Goal: Find specific fact: Find specific fact

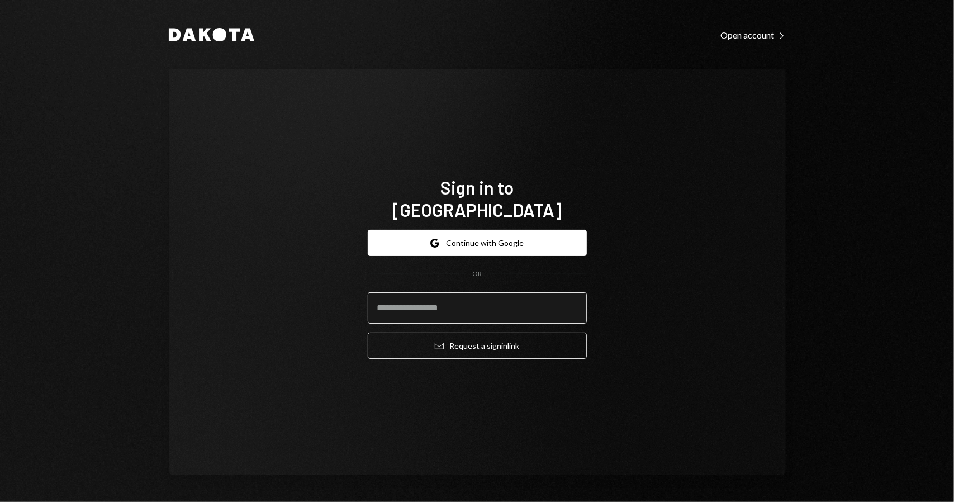
click at [491, 292] on input "email" at bounding box center [477, 307] width 219 height 31
type input "**********"
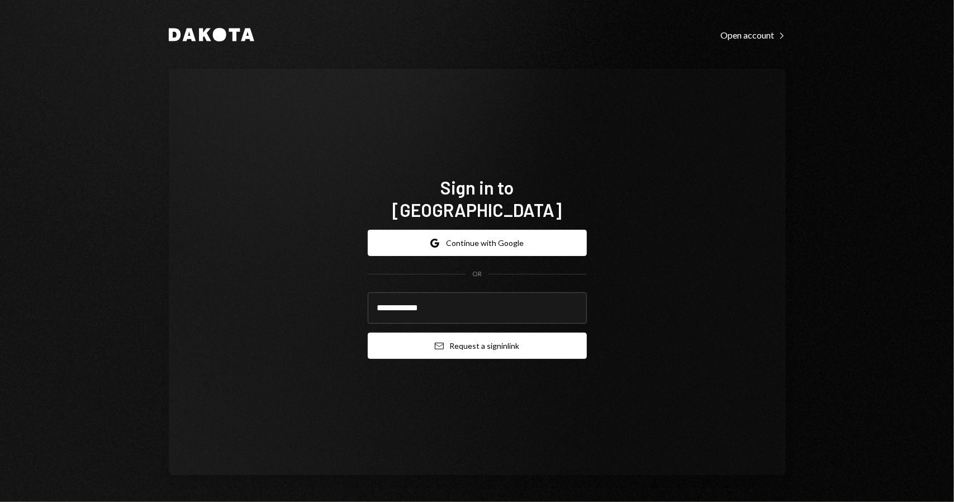
click at [471, 336] on button "Email Request a sign in link" at bounding box center [477, 346] width 219 height 26
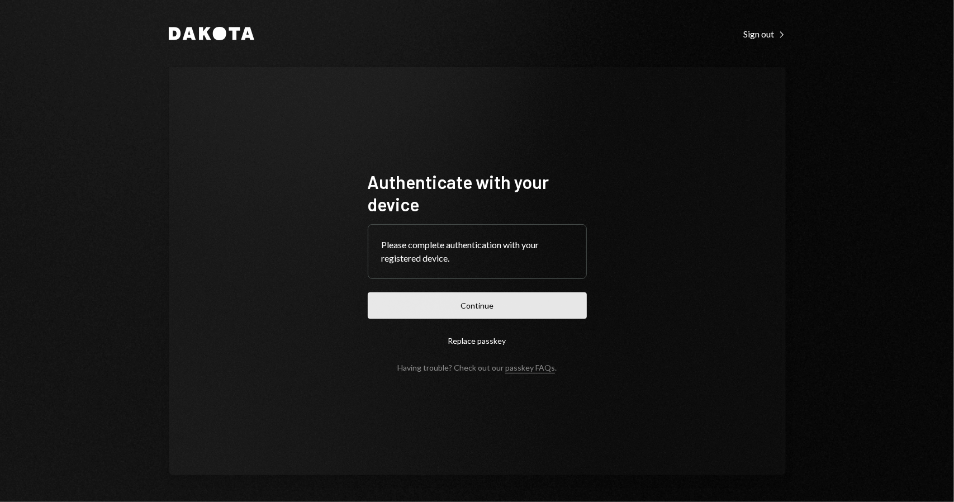
click at [469, 300] on button "Continue" at bounding box center [477, 305] width 219 height 26
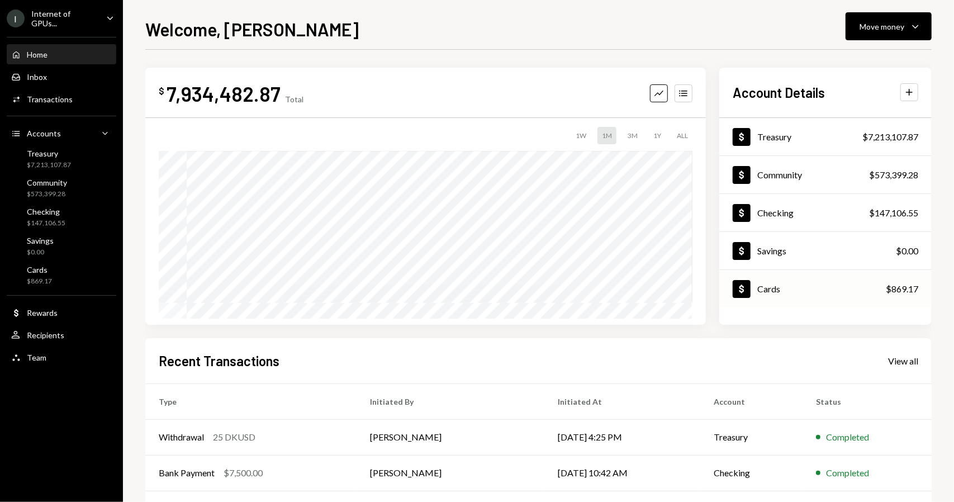
click at [765, 291] on div "Cards" at bounding box center [768, 288] width 23 height 11
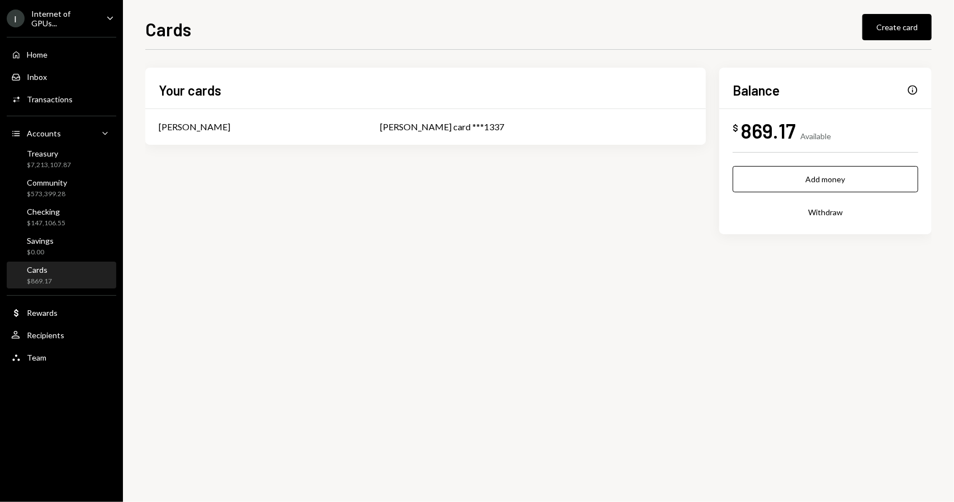
click at [914, 92] on div "Info" at bounding box center [912, 89] width 11 height 11
click at [458, 134] on td "Phil Meng card ***1337" at bounding box center [536, 127] width 339 height 36
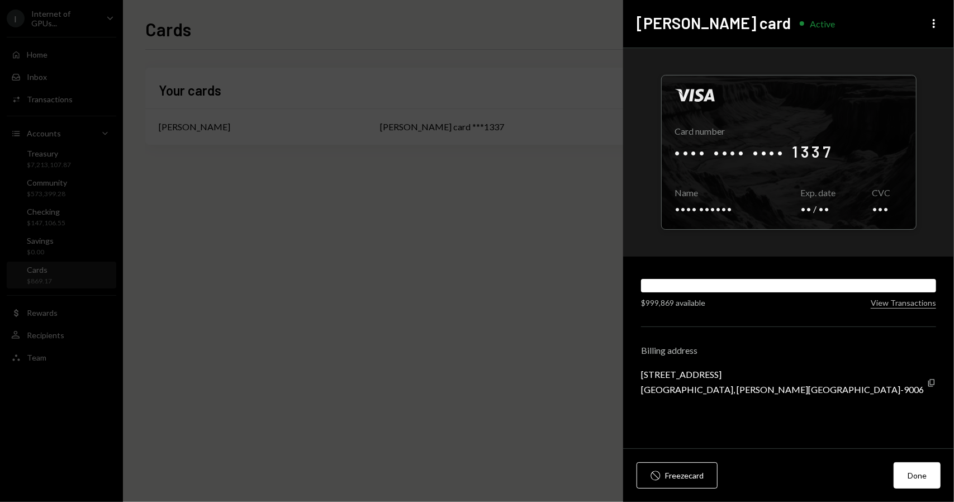
drag, startPoint x: 893, startPoint y: 302, endPoint x: 807, endPoint y: 282, distance: 88.5
click at [809, 289] on div "$999,869 available View Transactions" at bounding box center [788, 294] width 295 height 30
click at [780, 172] on div at bounding box center [789, 152] width 254 height 154
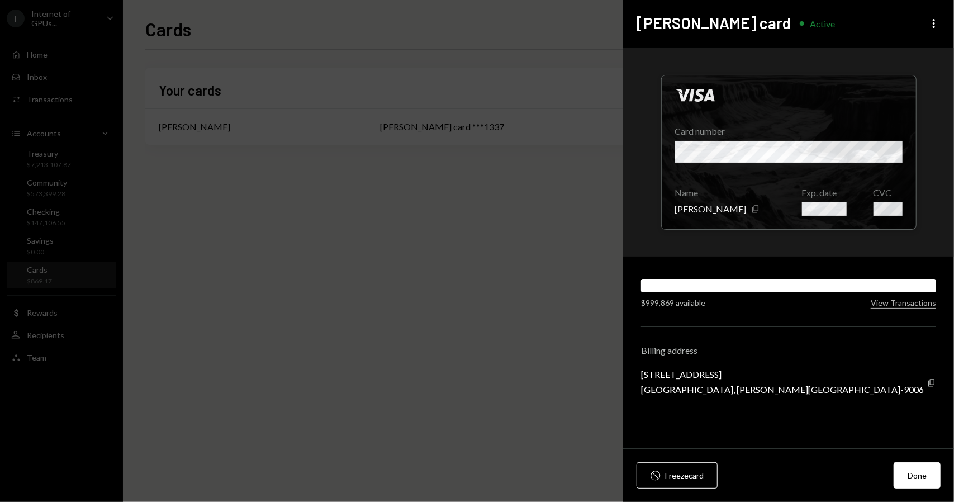
click at [927, 385] on div "9 Forum Lane, 3119 Camana Bay, George Town KY1-9006 Copy" at bounding box center [788, 382] width 295 height 26
click at [930, 383] on icon "Copy" at bounding box center [931, 382] width 9 height 9
click at [936, 27] on icon "More" at bounding box center [933, 23] width 13 height 13
click at [630, 269] on div "Visa Card number Name Phillip Meng Copy Exp. date CVC $999,869 available View T…" at bounding box center [788, 248] width 331 height 401
click at [629, 252] on div "Visa Card number Name Phillip Meng Copy Exp. date CVC" at bounding box center [788, 152] width 331 height 208
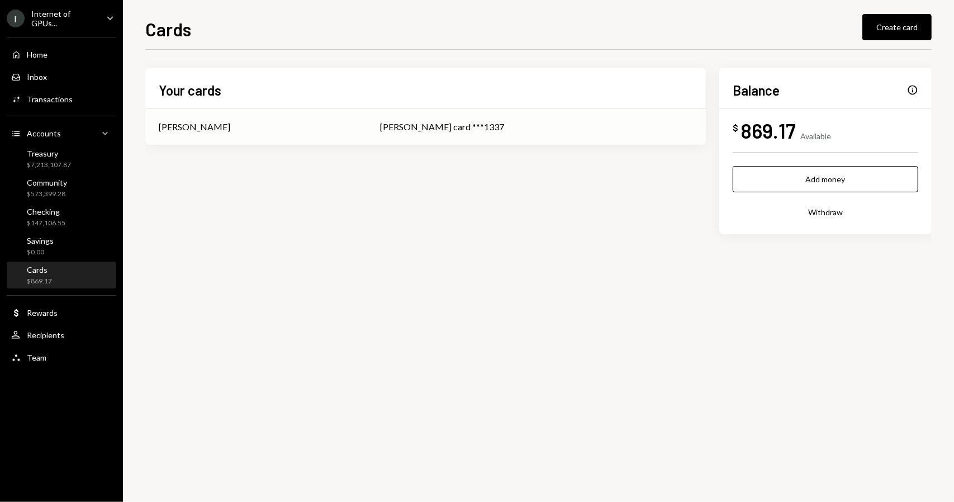
click at [574, 120] on div "Phil Meng card ***1337" at bounding box center [536, 126] width 312 height 13
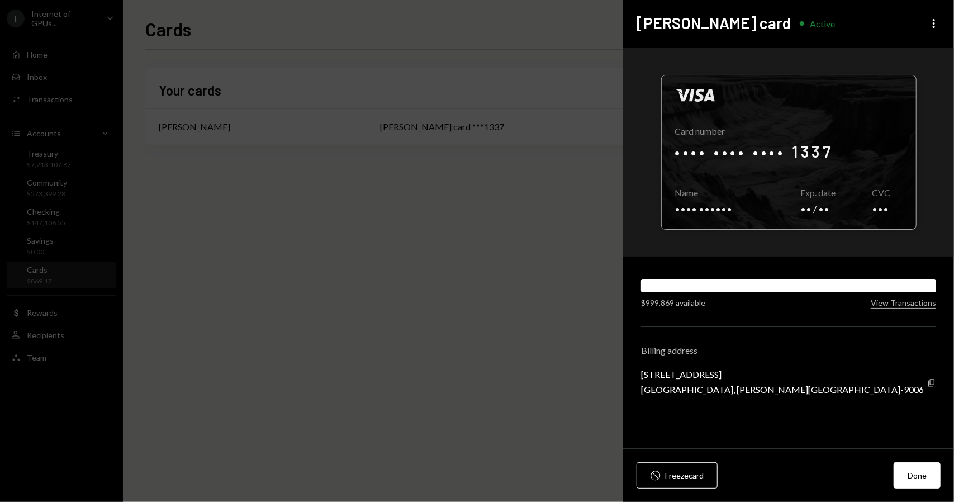
click at [814, 164] on div at bounding box center [789, 152] width 254 height 154
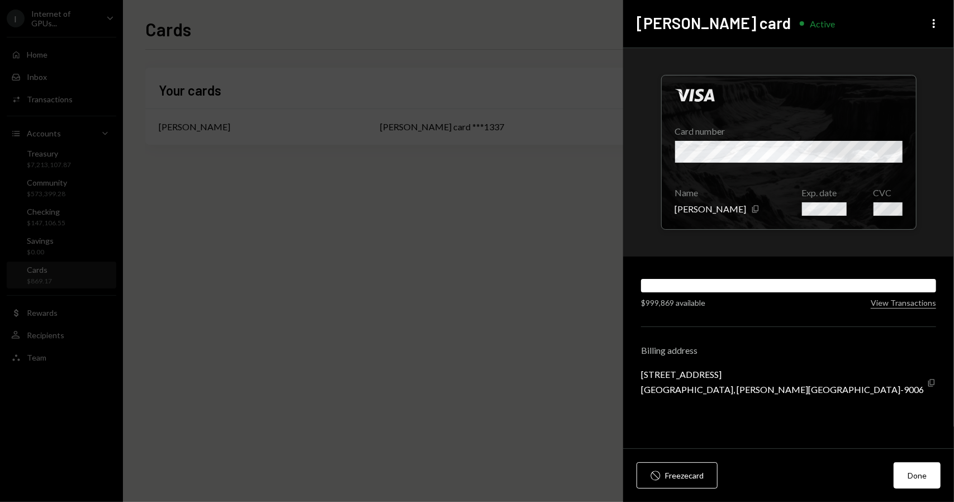
click at [934, 384] on icon "Copy" at bounding box center [931, 382] width 9 height 9
click at [930, 382] on icon "Copy" at bounding box center [931, 382] width 9 height 9
drag, startPoint x: 790, startPoint y: 393, endPoint x: 748, endPoint y: 395, distance: 42.5
click at [748, 395] on div "Visa Card number Name Phillip Meng Copy Exp. date CVC $999,869 available View T…" at bounding box center [788, 248] width 331 height 401
copy div "KY1-9006"
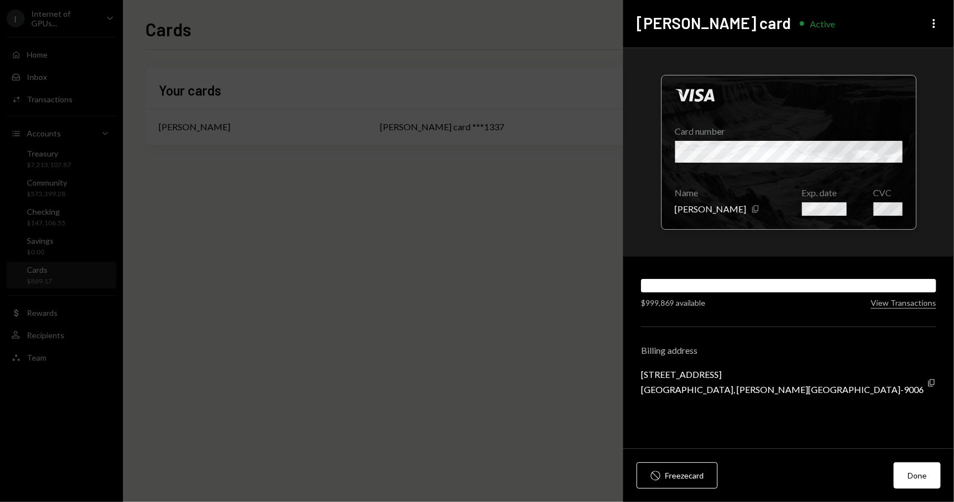
click at [877, 151] on div at bounding box center [789, 152] width 254 height 154
click at [877, 157] on div at bounding box center [789, 152] width 254 height 154
click at [929, 385] on icon "button" at bounding box center [931, 382] width 6 height 7
drag, startPoint x: 720, startPoint y: 366, endPoint x: 668, endPoint y: 354, distance: 52.7
click at [668, 354] on div "Billing address 9 Forum Lane, 3119 Camana Bay, George Town KY1-9006 Copy" at bounding box center [788, 370] width 295 height 50
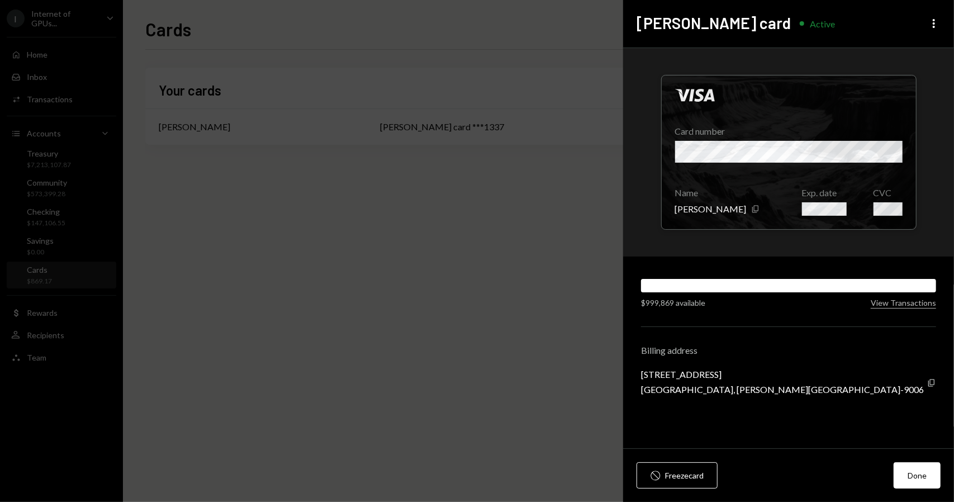
click at [668, 353] on div "Billing address" at bounding box center [788, 350] width 295 height 11
click at [931, 26] on icon "More" at bounding box center [933, 23] width 13 height 13
click at [723, 262] on div "Visa Card number Name Phillip Meng Copy Exp. date CVC" at bounding box center [788, 168] width 295 height 204
drag, startPoint x: 710, startPoint y: 393, endPoint x: 664, endPoint y: 390, distance: 45.9
click at [664, 390] on div "Camana Bay, George Town KY1-9006" at bounding box center [782, 389] width 283 height 11
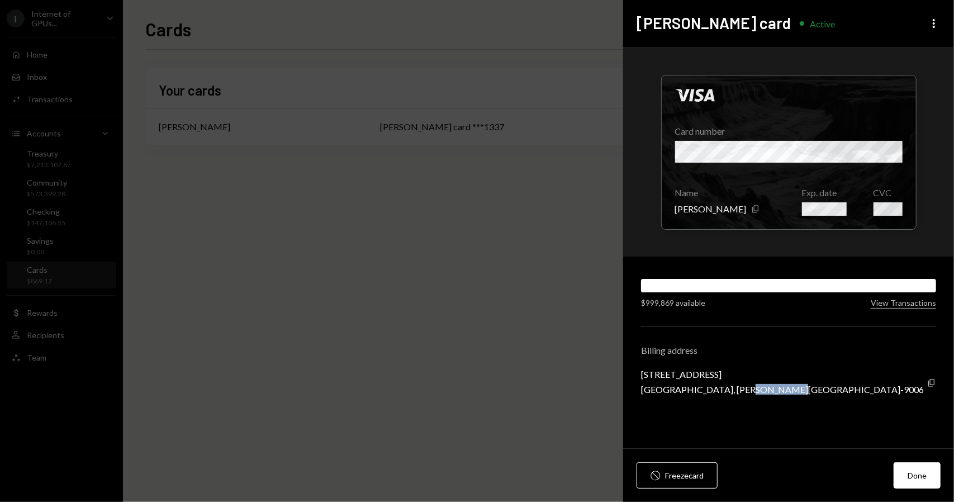
drag, startPoint x: 744, startPoint y: 390, endPoint x: 787, endPoint y: 394, distance: 42.7
click at [787, 394] on div "Camana Bay, George Town KY1-9006" at bounding box center [782, 389] width 283 height 11
copy div "KY1-9006"
